Goal: Information Seeking & Learning: Understand process/instructions

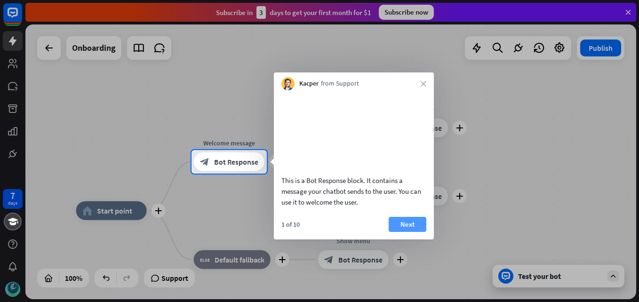
click at [397, 230] on button "Next" at bounding box center [408, 224] width 38 height 15
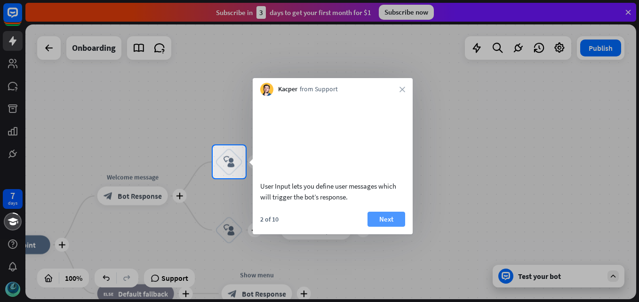
click at [382, 227] on button "Next" at bounding box center [386, 219] width 38 height 15
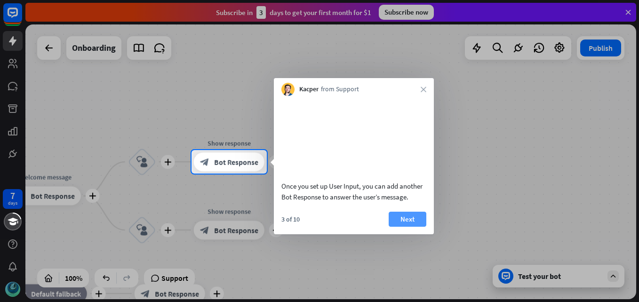
click at [417, 227] on button "Next" at bounding box center [408, 219] width 38 height 15
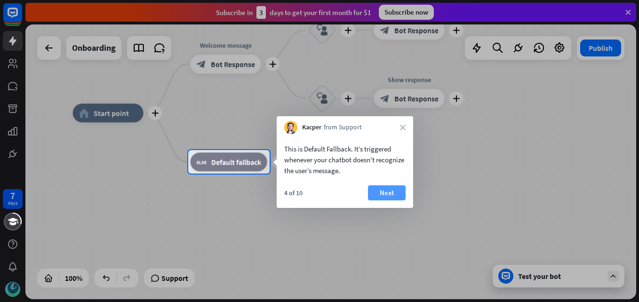
click at [381, 187] on button "Next" at bounding box center [387, 192] width 38 height 15
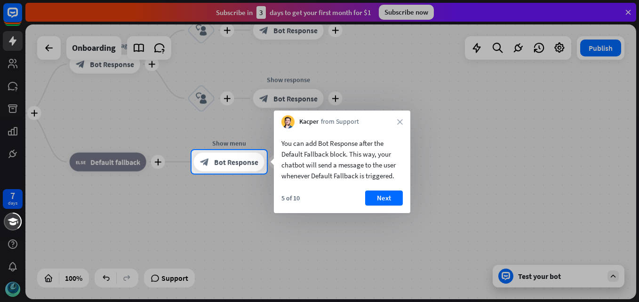
drag, startPoint x: 389, startPoint y: 195, endPoint x: 385, endPoint y: 199, distance: 5.7
click at [385, 198] on button "Next" at bounding box center [384, 198] width 38 height 15
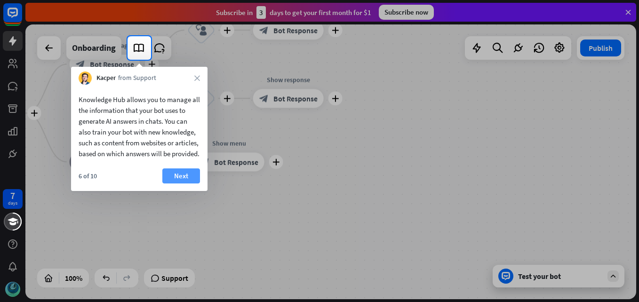
click at [183, 183] on button "Next" at bounding box center [181, 175] width 38 height 15
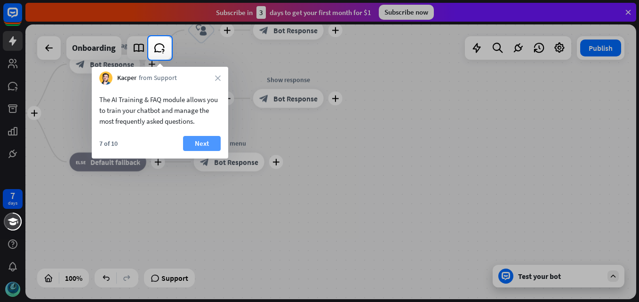
click at [203, 143] on button "Next" at bounding box center [202, 143] width 38 height 15
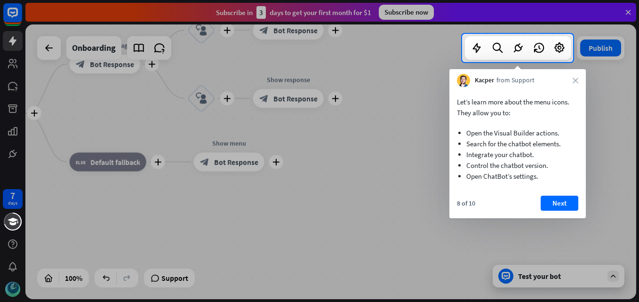
click at [553, 208] on button "Next" at bounding box center [559, 203] width 38 height 15
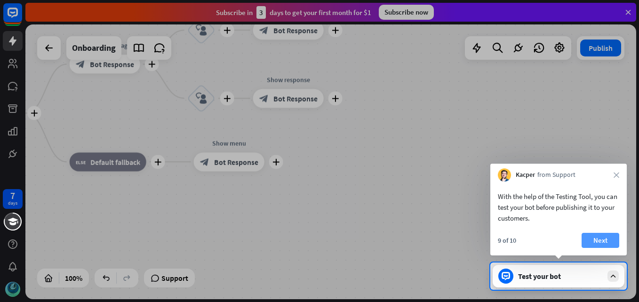
click at [587, 233] on button "Next" at bounding box center [600, 240] width 38 height 15
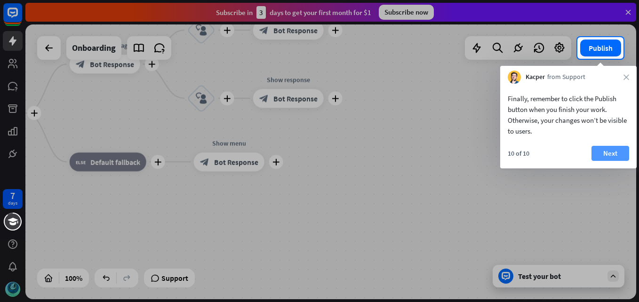
click at [612, 148] on button "Next" at bounding box center [610, 153] width 38 height 15
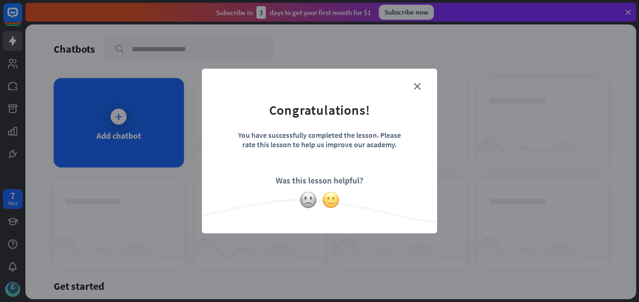
click at [336, 203] on img at bounding box center [331, 200] width 18 height 18
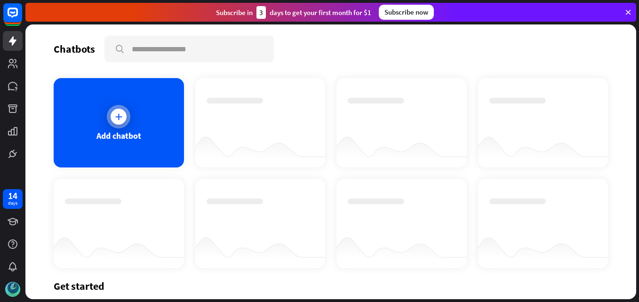
click at [143, 118] on div "Add chatbot" at bounding box center [119, 122] width 130 height 89
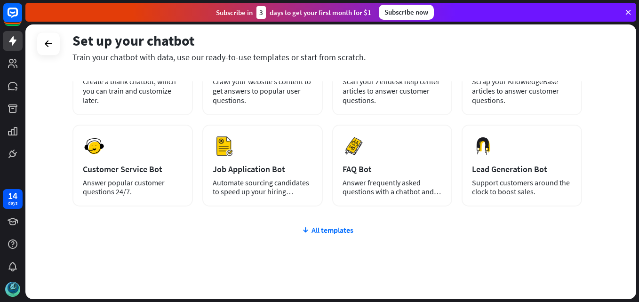
scroll to position [114, 0]
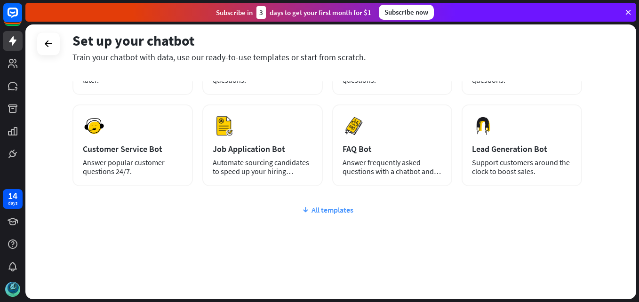
click at [326, 209] on div "All templates" at bounding box center [326, 209] width 509 height 9
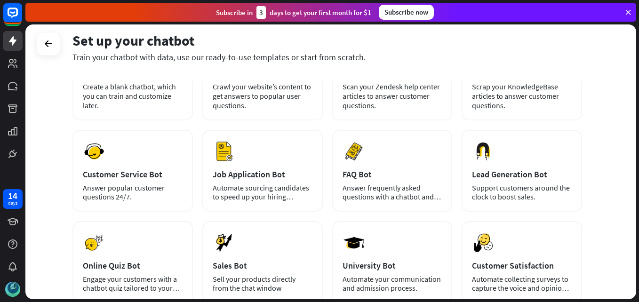
scroll to position [0, 0]
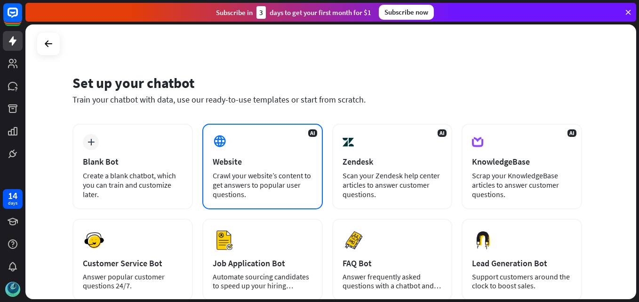
click at [273, 177] on div "Crawl your website’s content to get answers to popular user questions." at bounding box center [263, 185] width 100 height 28
